Goal: Find specific page/section: Find specific page/section

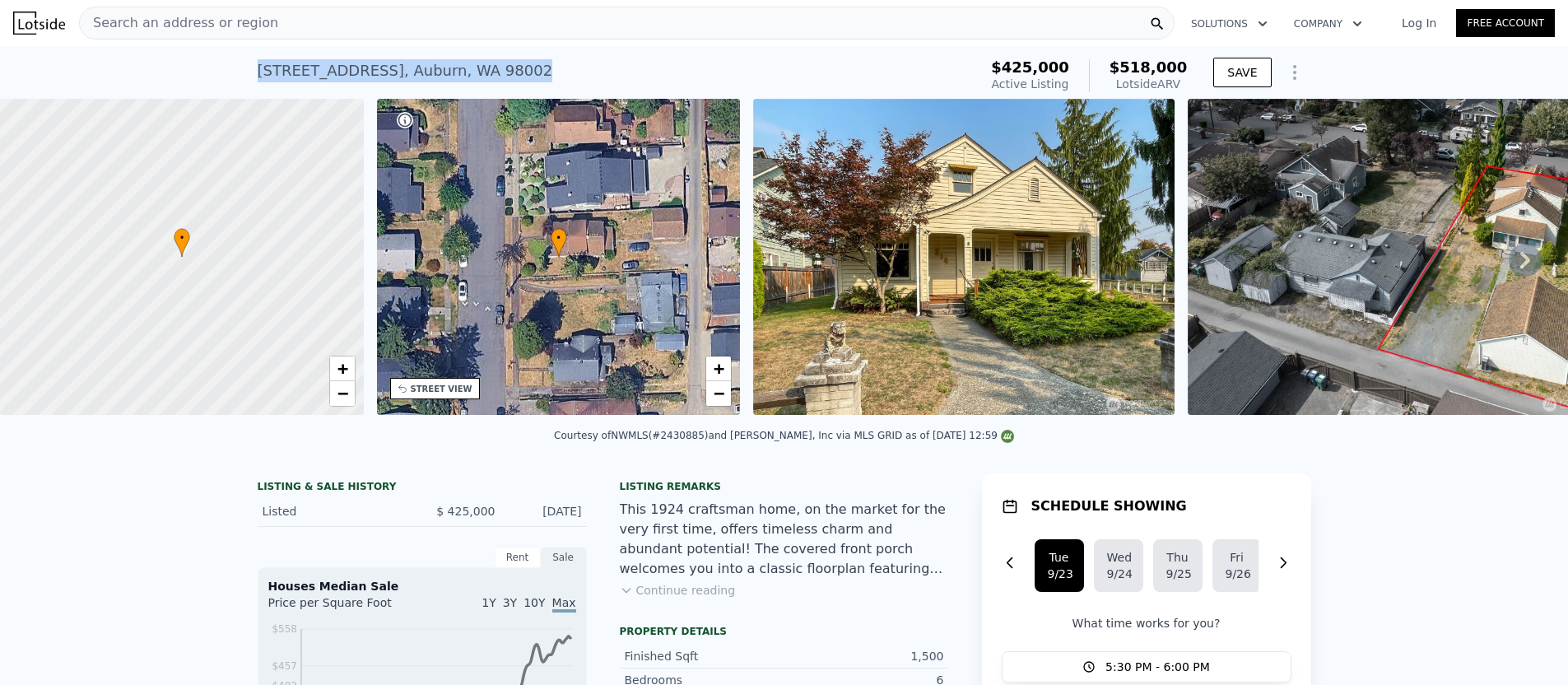
drag, startPoint x: 255, startPoint y: 71, endPoint x: 478, endPoint y: 75, distance: 223.0
click at [475, 75] on div "[STREET_ADDRESS] Active at $425k (~ARV $518k ) $425,000 Active Listing $518,000…" at bounding box center [784, 72] width 1568 height 53
copy div "[STREET_ADDRESS]"
click at [374, 26] on div "Search an address or region" at bounding box center [627, 23] width 1096 height 33
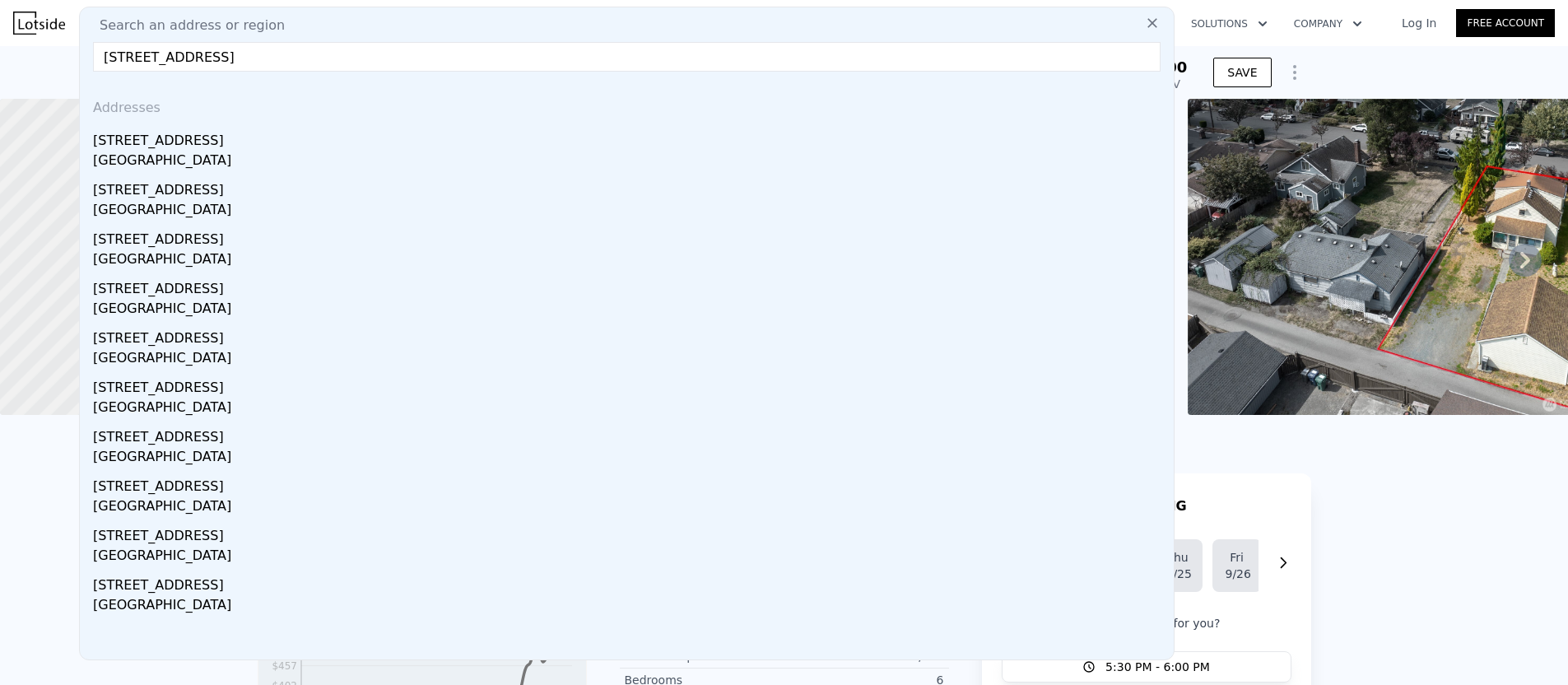
click at [124, 57] on input "[STREET_ADDRESS]" at bounding box center [626, 56] width 1068 height 30
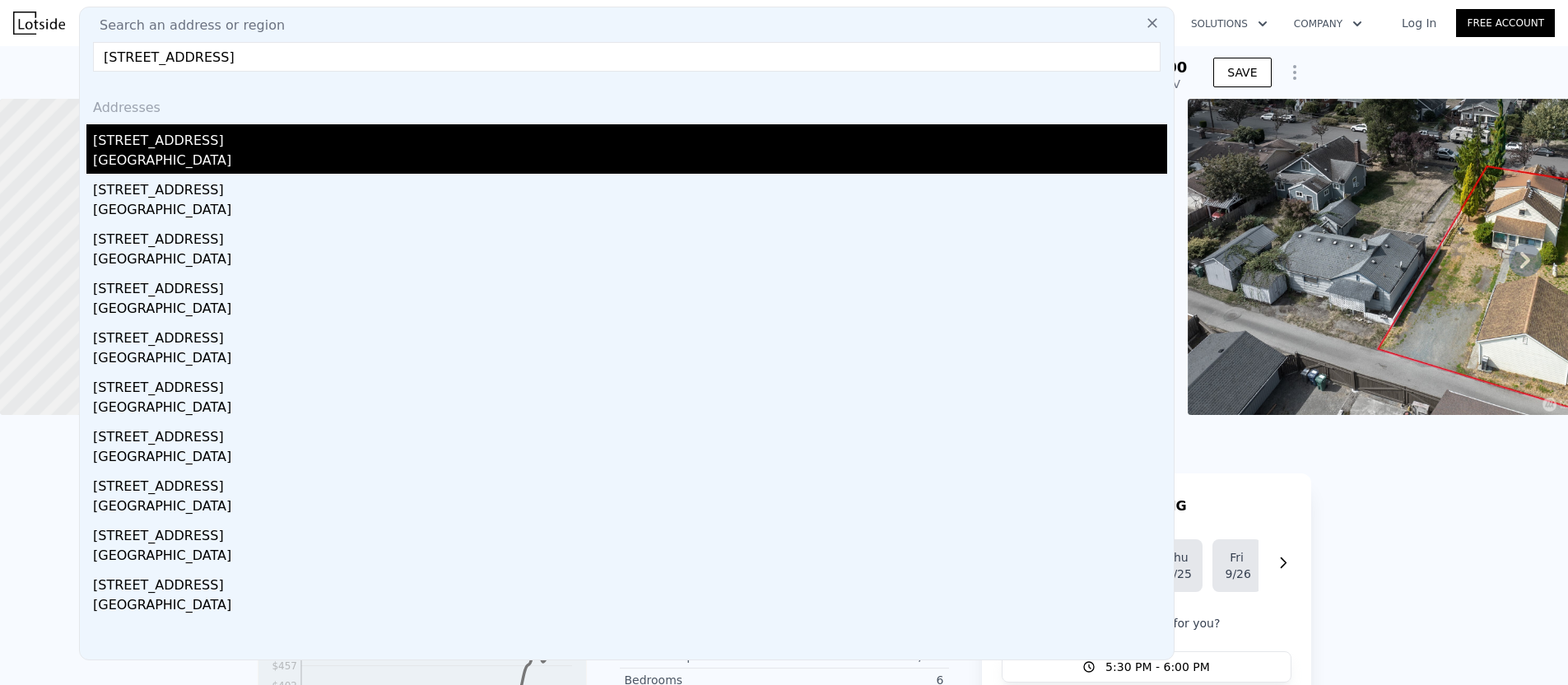
type input "[STREET_ADDRESS]"
click at [106, 141] on div "[STREET_ADDRESS]" at bounding box center [630, 137] width 1074 height 26
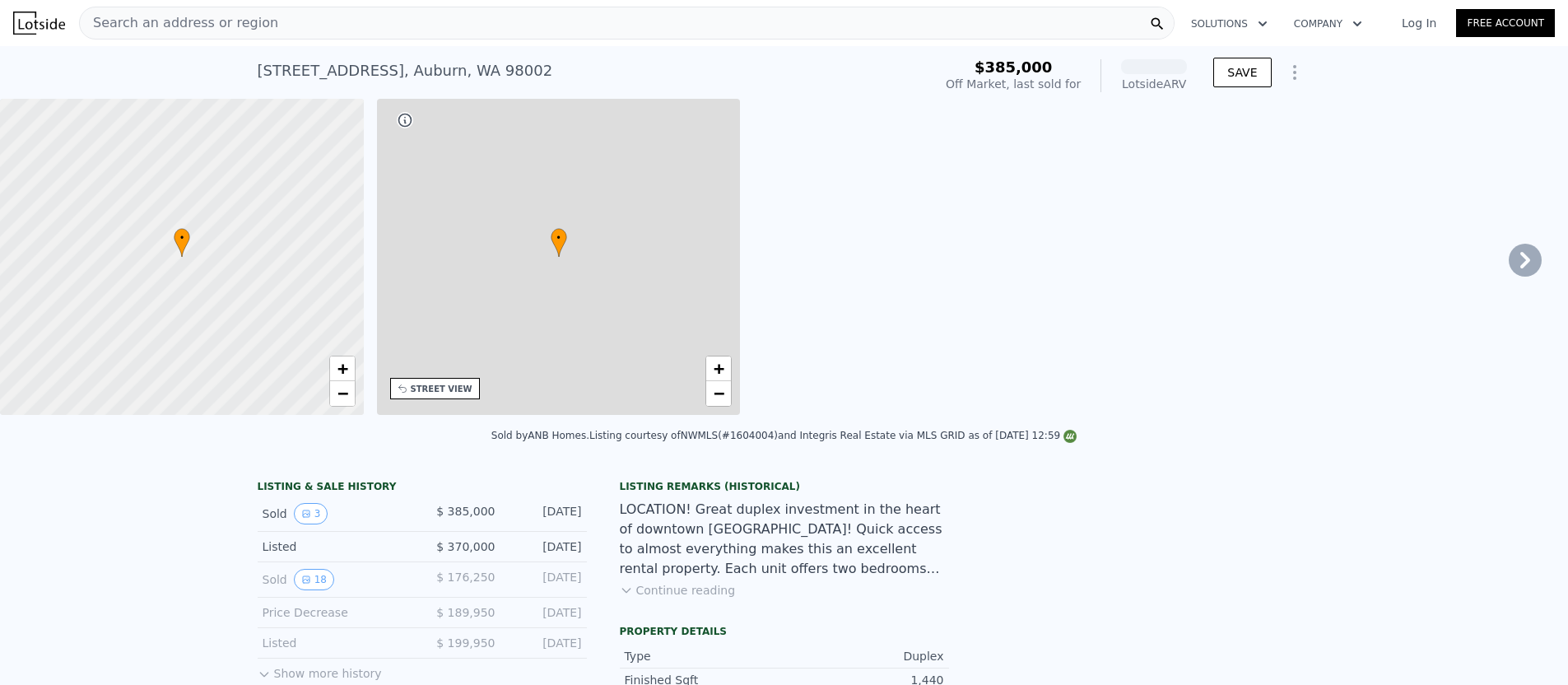
click at [174, 22] on span "Search an address or region" at bounding box center [179, 23] width 198 height 19
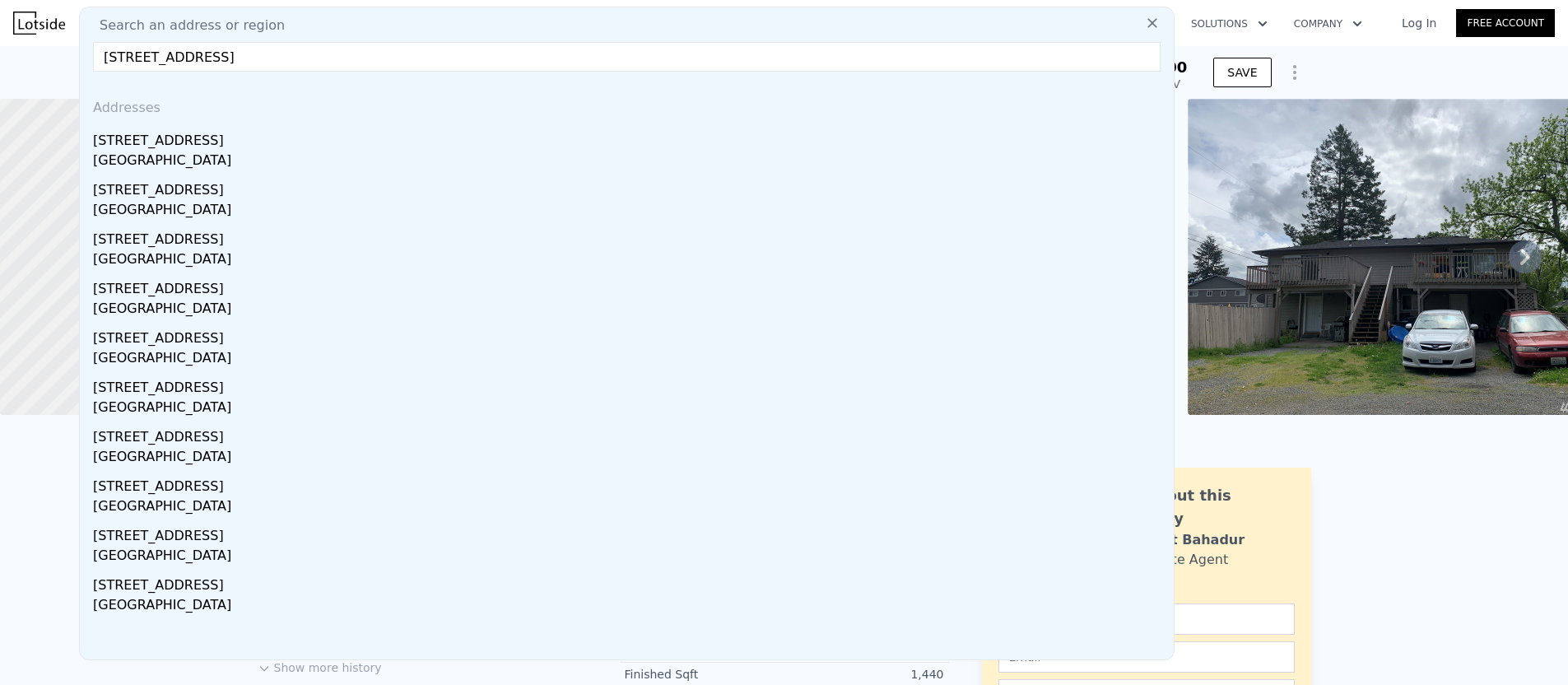
click at [136, 55] on input "[STREET_ADDRESS]" at bounding box center [626, 56] width 1068 height 30
click at [126, 58] on input "[STREET_ADDRESS]" at bounding box center [626, 56] width 1068 height 30
click at [344, 55] on input "[STREET_ADDRESS]" at bounding box center [626, 56] width 1068 height 30
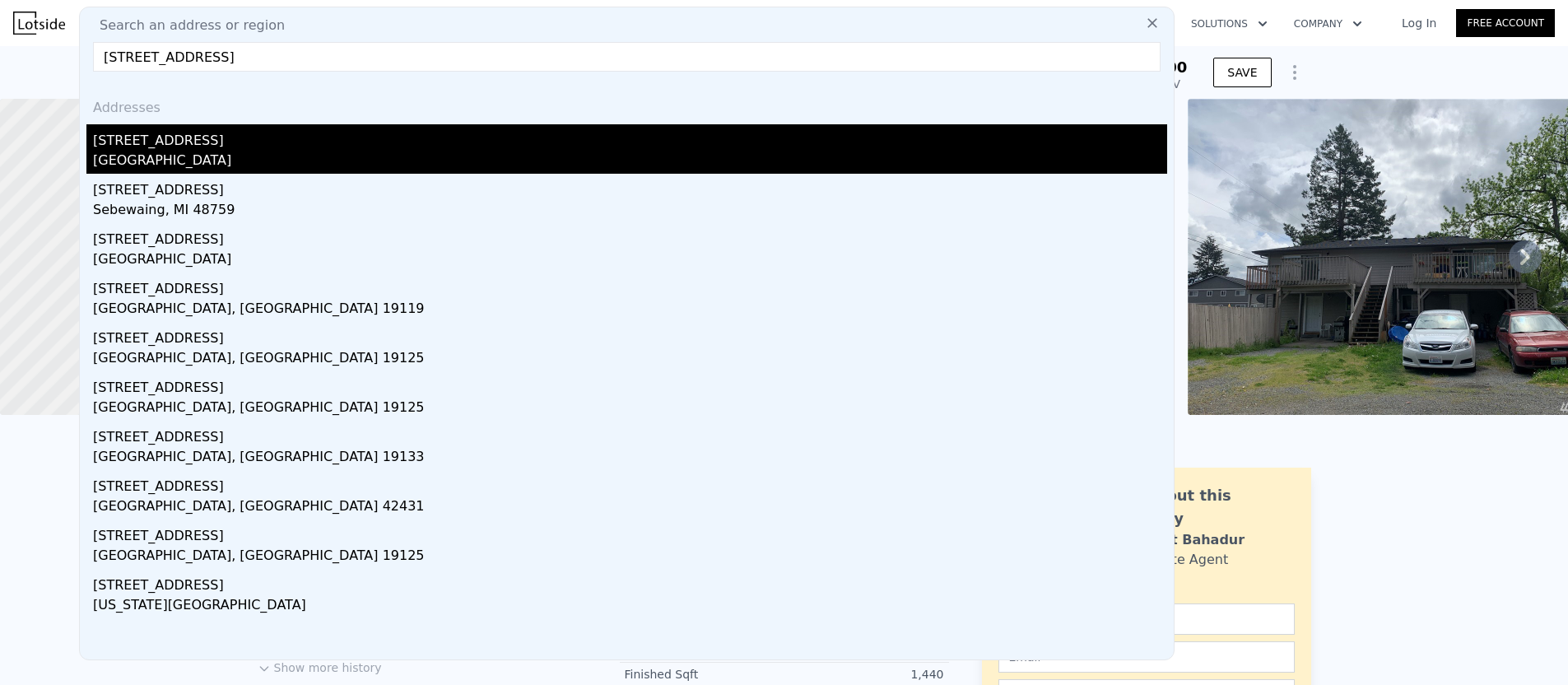
type input "[STREET_ADDRESS]"
click at [144, 138] on div "[STREET_ADDRESS]" at bounding box center [630, 137] width 1074 height 26
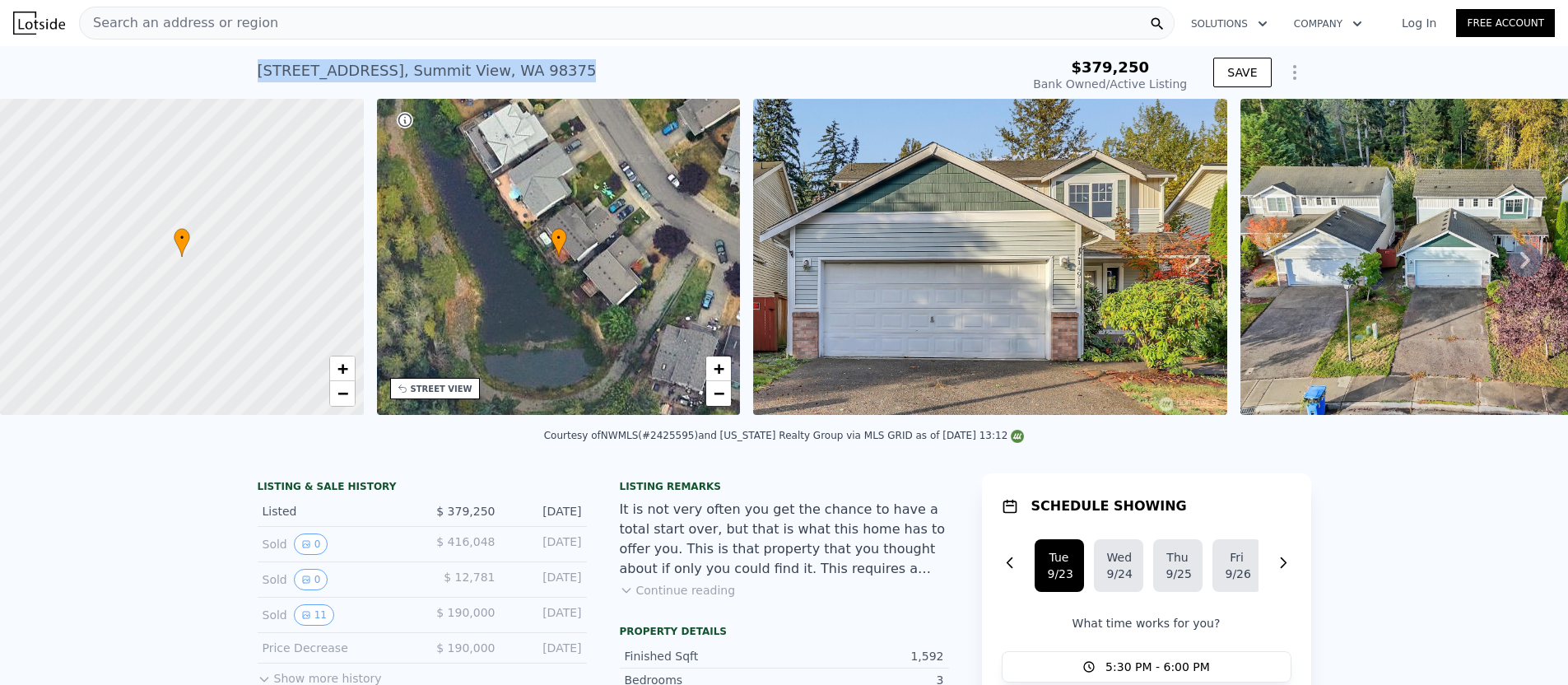
drag, startPoint x: 256, startPoint y: 70, endPoint x: 618, endPoint y: 82, distance: 362.2
click at [618, 82] on div "14918 66th Avenue Ct E , Summit View , WA 98375 Bank Owned / Active at $379,250" at bounding box center [636, 76] width 756 height 46
copy div "14918 66th Avenue Ct E , Summit View , WA 98375"
